Goal: Navigation & Orientation: Understand site structure

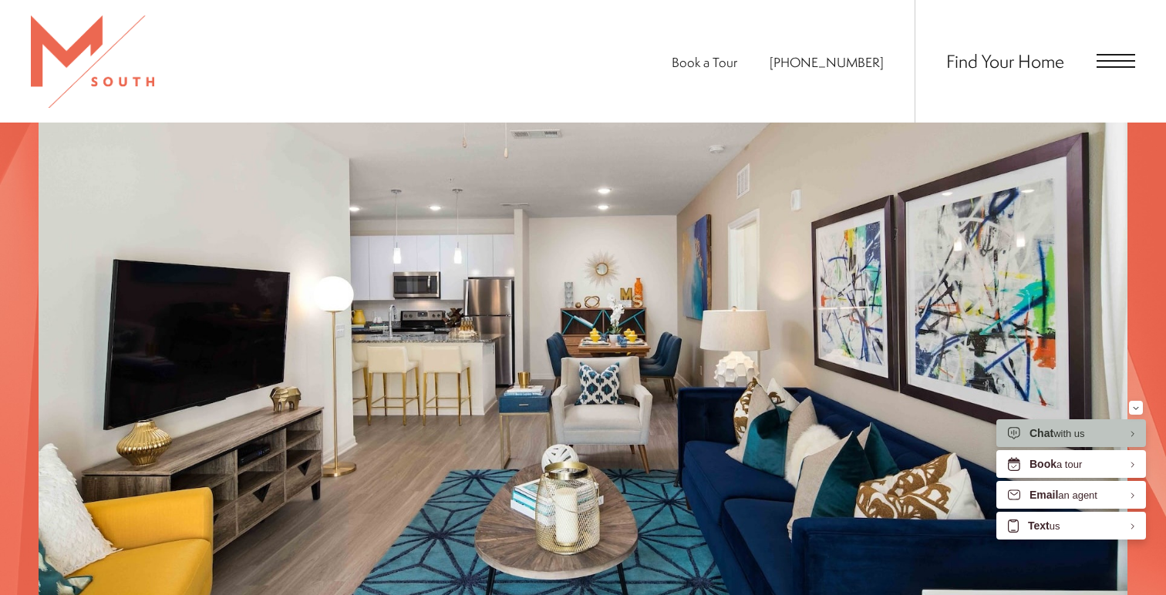
scroll to position [1400, 0]
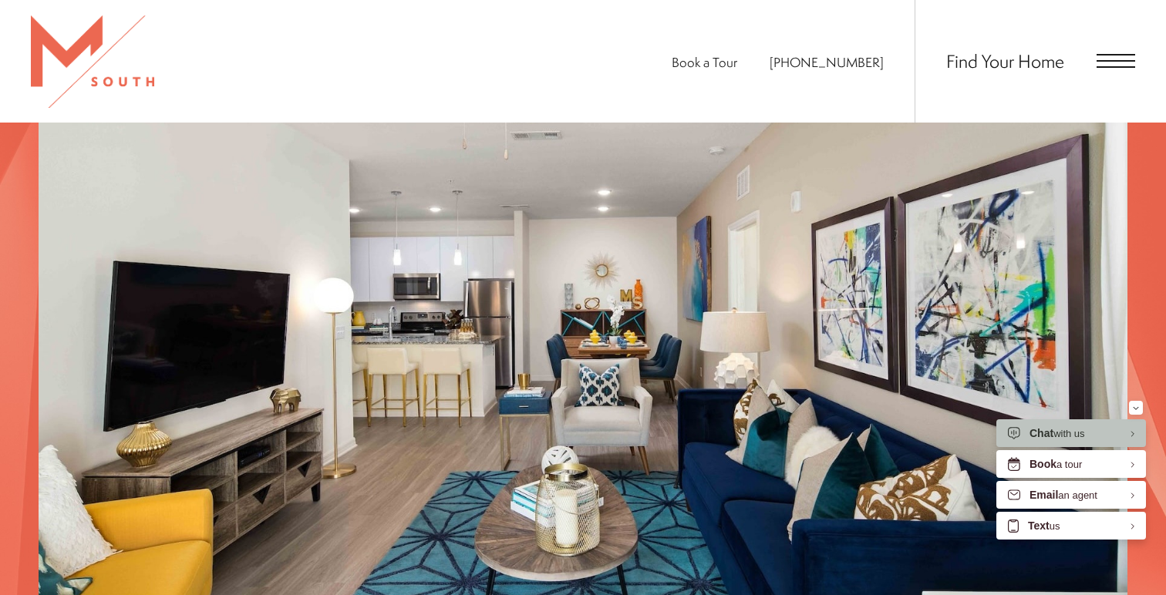
click at [1129, 61] on span "Open Menu" at bounding box center [1115, 61] width 39 height 2
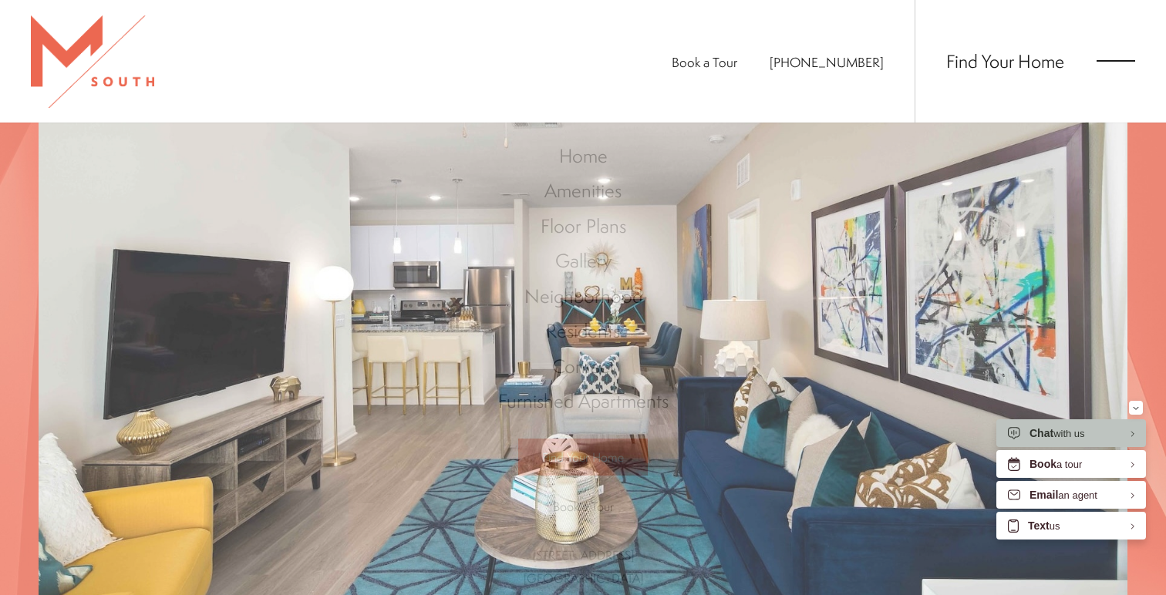
scroll to position [0, 0]
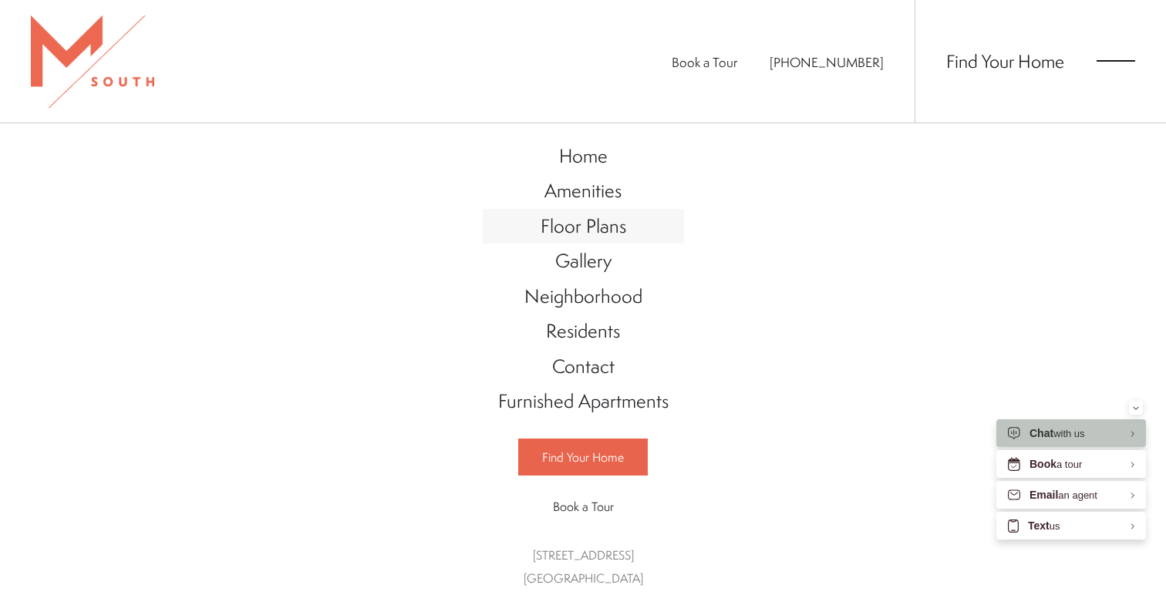
click at [593, 230] on span "Floor Plans" at bounding box center [583, 226] width 86 height 26
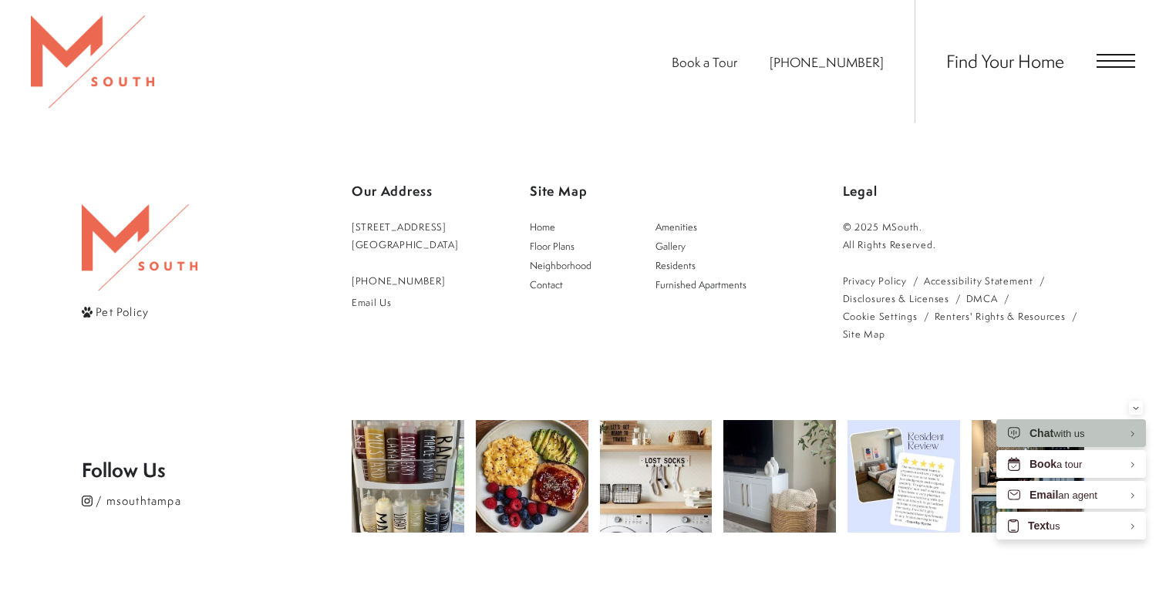
scroll to position [3168, 0]
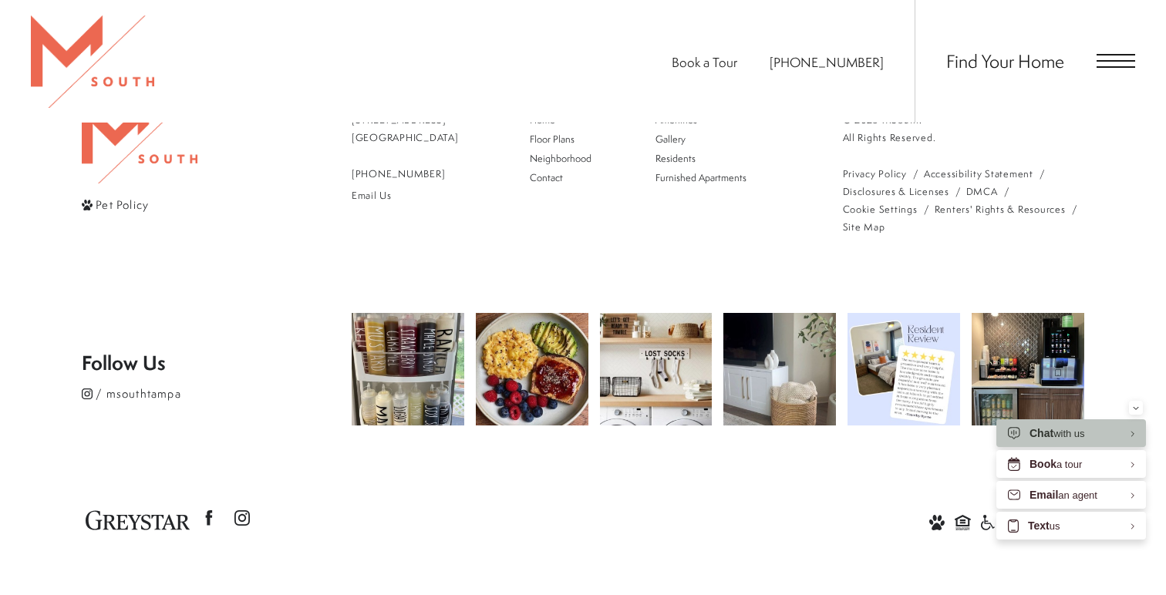
click at [1116, 64] on span "Open Menu" at bounding box center [1115, 61] width 39 height 14
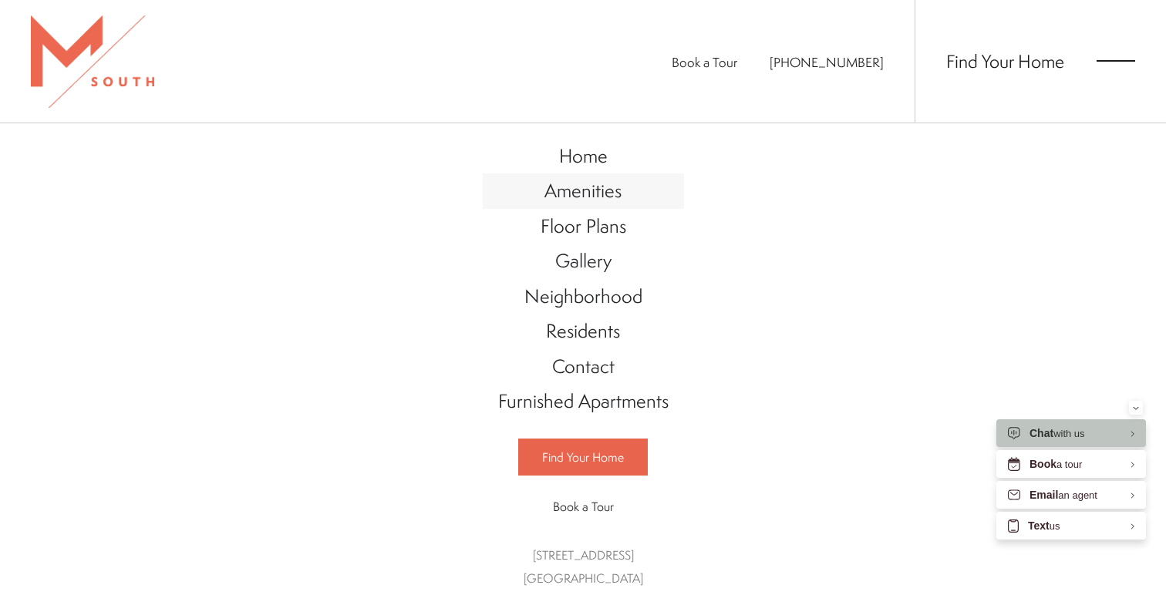
click at [607, 192] on span "Amenities" at bounding box center [582, 190] width 77 height 26
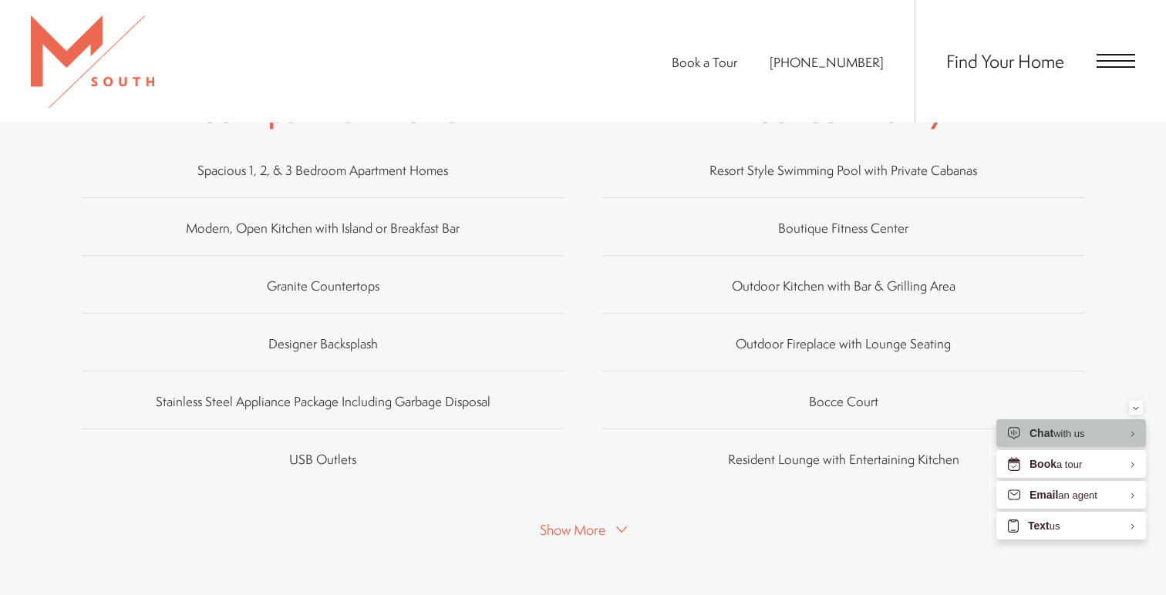
scroll to position [957, 0]
click at [627, 516] on button "Show More" at bounding box center [583, 527] width 96 height 22
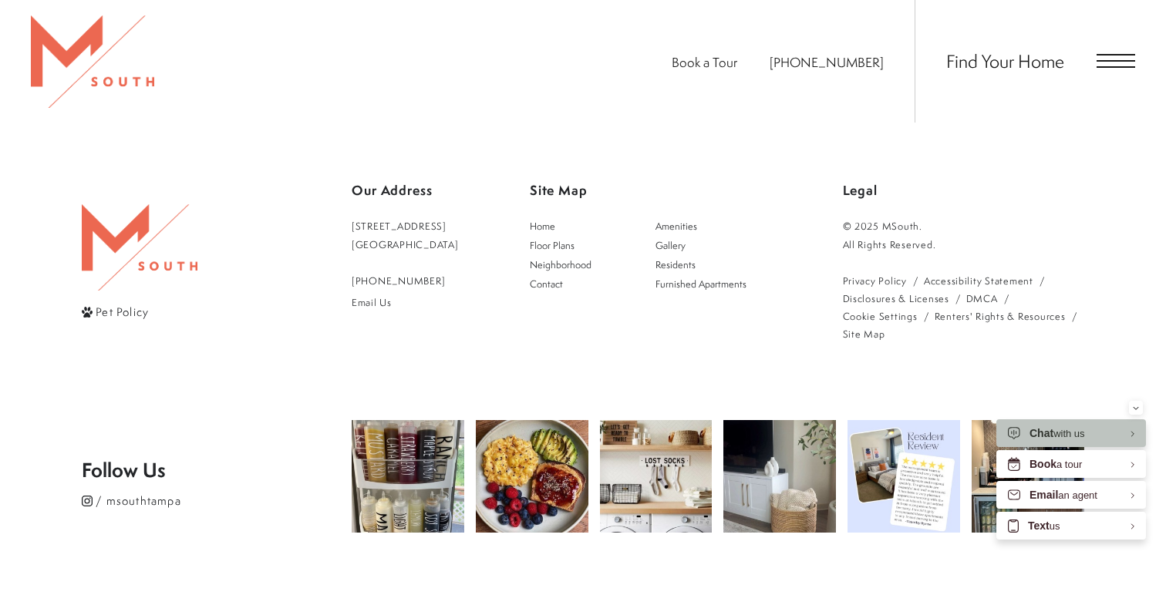
scroll to position [2453, 0]
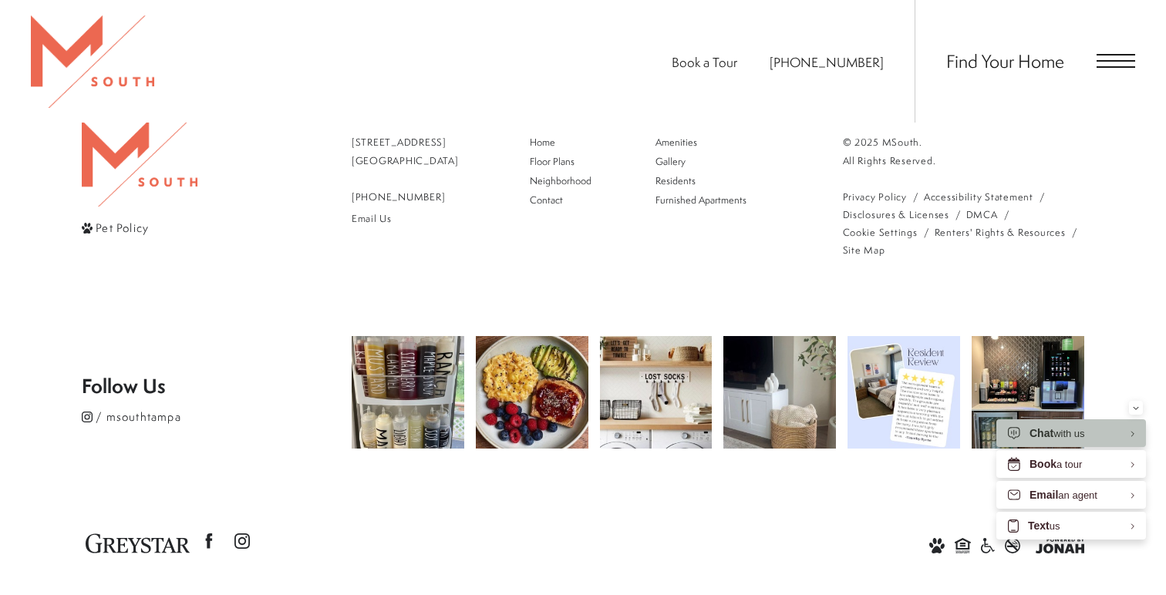
click at [1106, 65] on span "Open Menu" at bounding box center [1115, 61] width 39 height 14
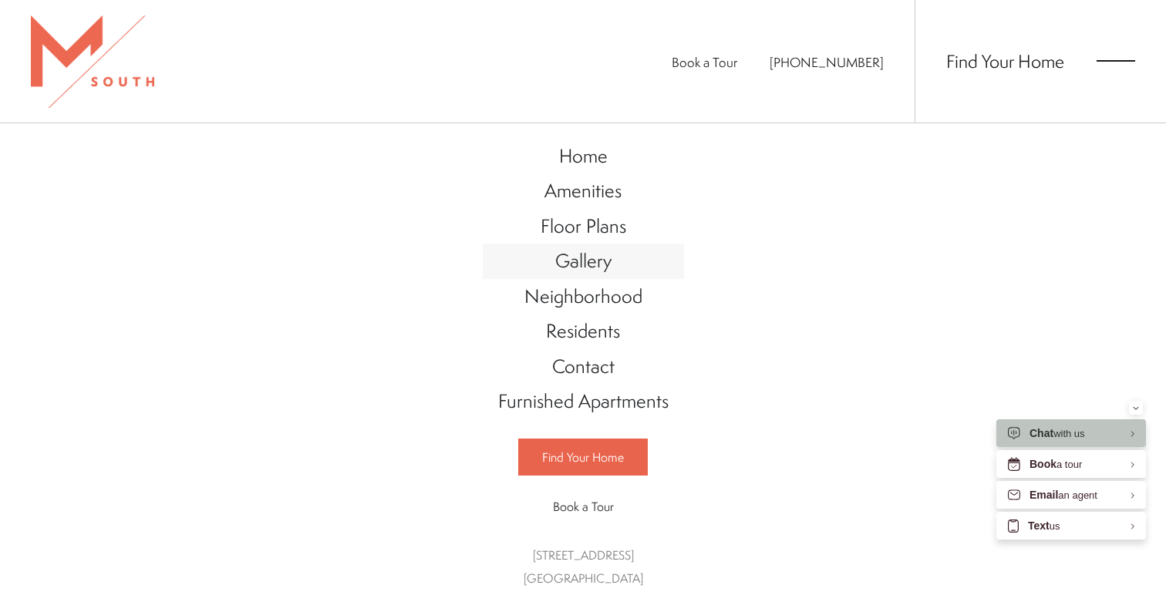
click at [570, 257] on span "Gallery" at bounding box center [583, 260] width 56 height 26
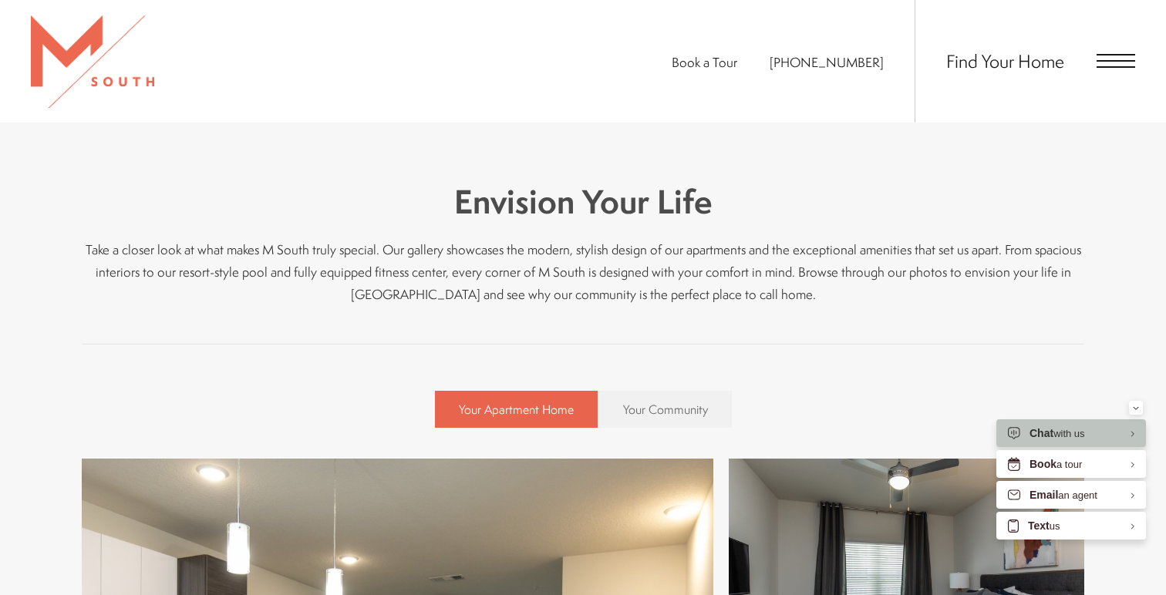
scroll to position [362, 0]
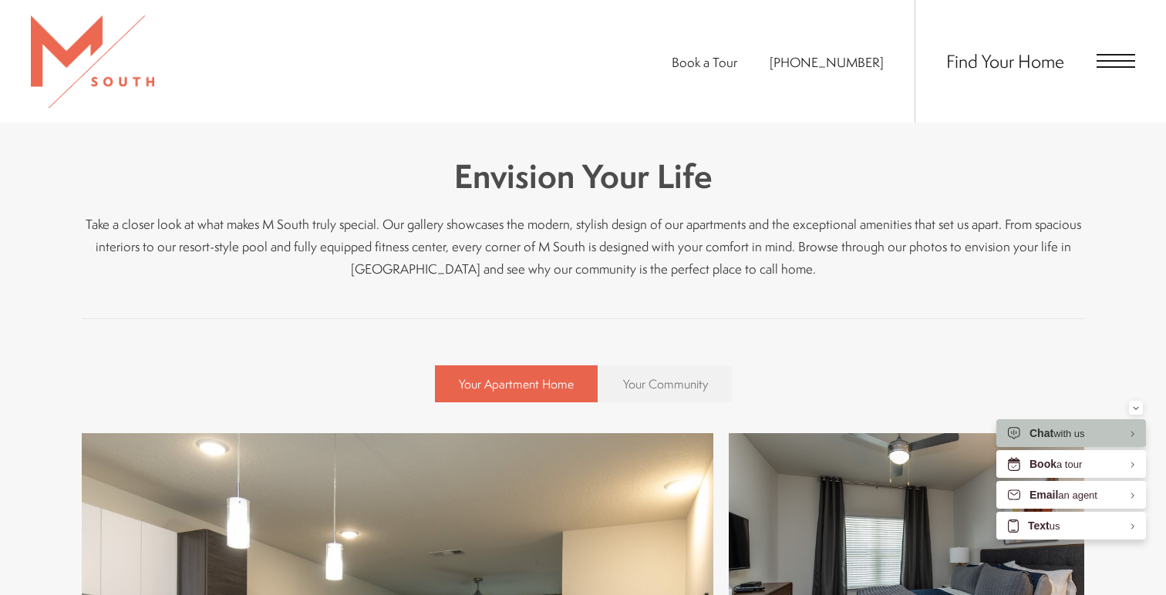
click at [708, 390] on link "Your Community" at bounding box center [665, 383] width 133 height 37
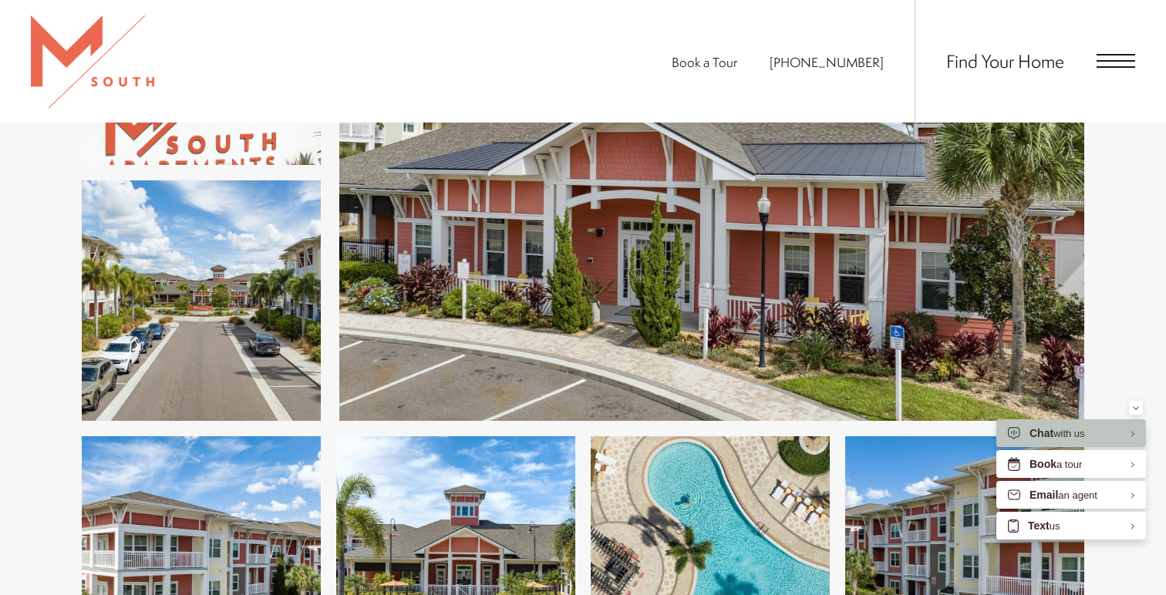
scroll to position [1815, 0]
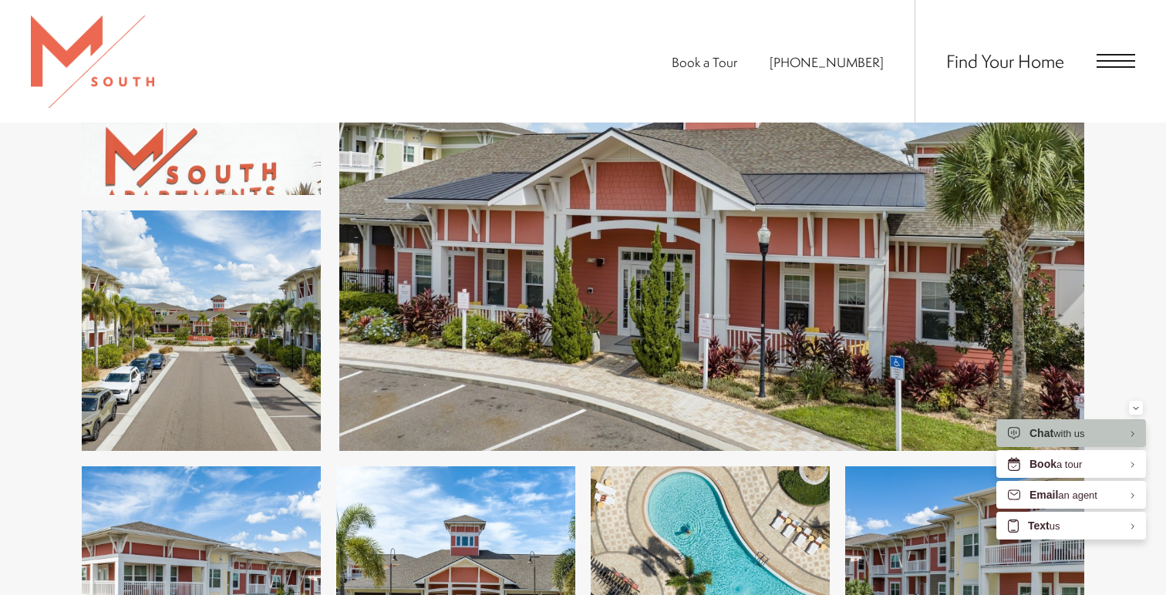
click at [1122, 60] on span "Open Menu" at bounding box center [1115, 61] width 39 height 2
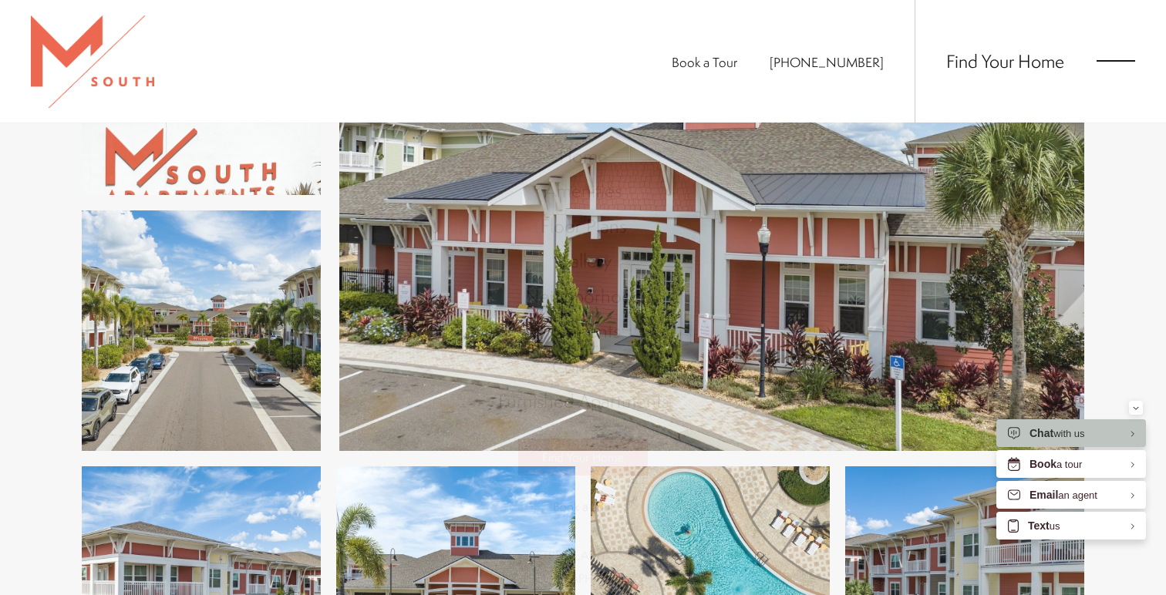
scroll to position [0, 0]
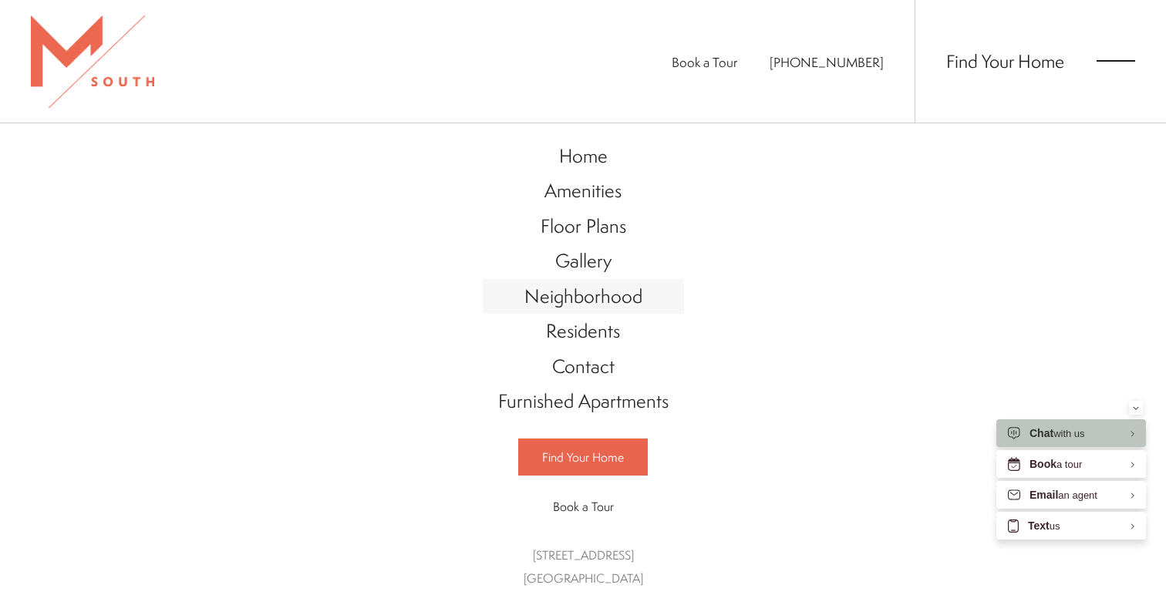
click at [570, 302] on span "Neighborhood" at bounding box center [583, 296] width 118 height 26
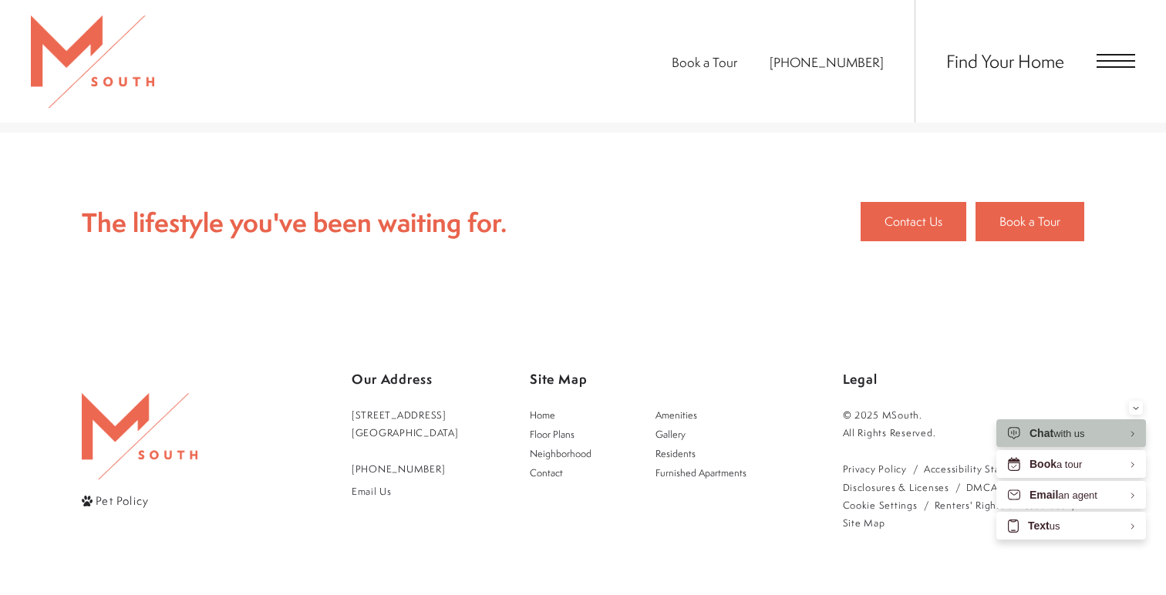
scroll to position [1544, 0]
